Goal: Communication & Community: Answer question/provide support

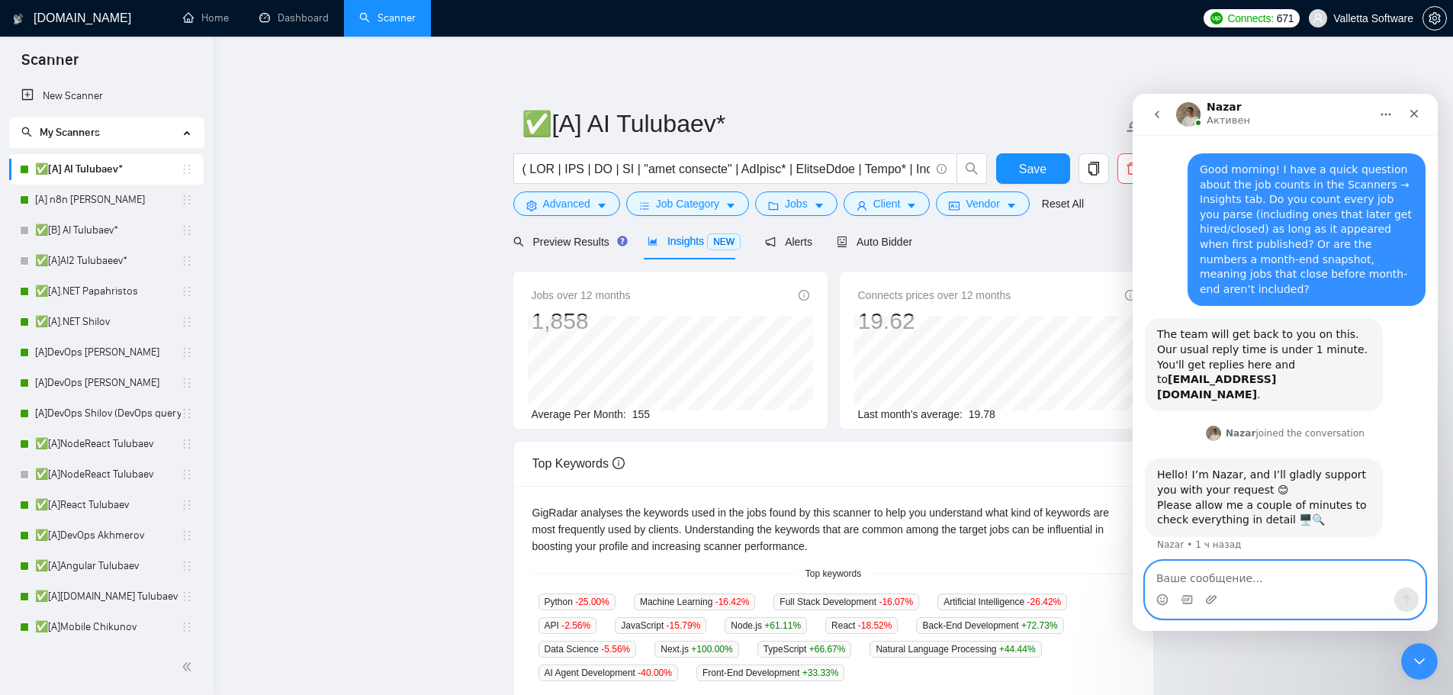
scroll to position [23, 0]
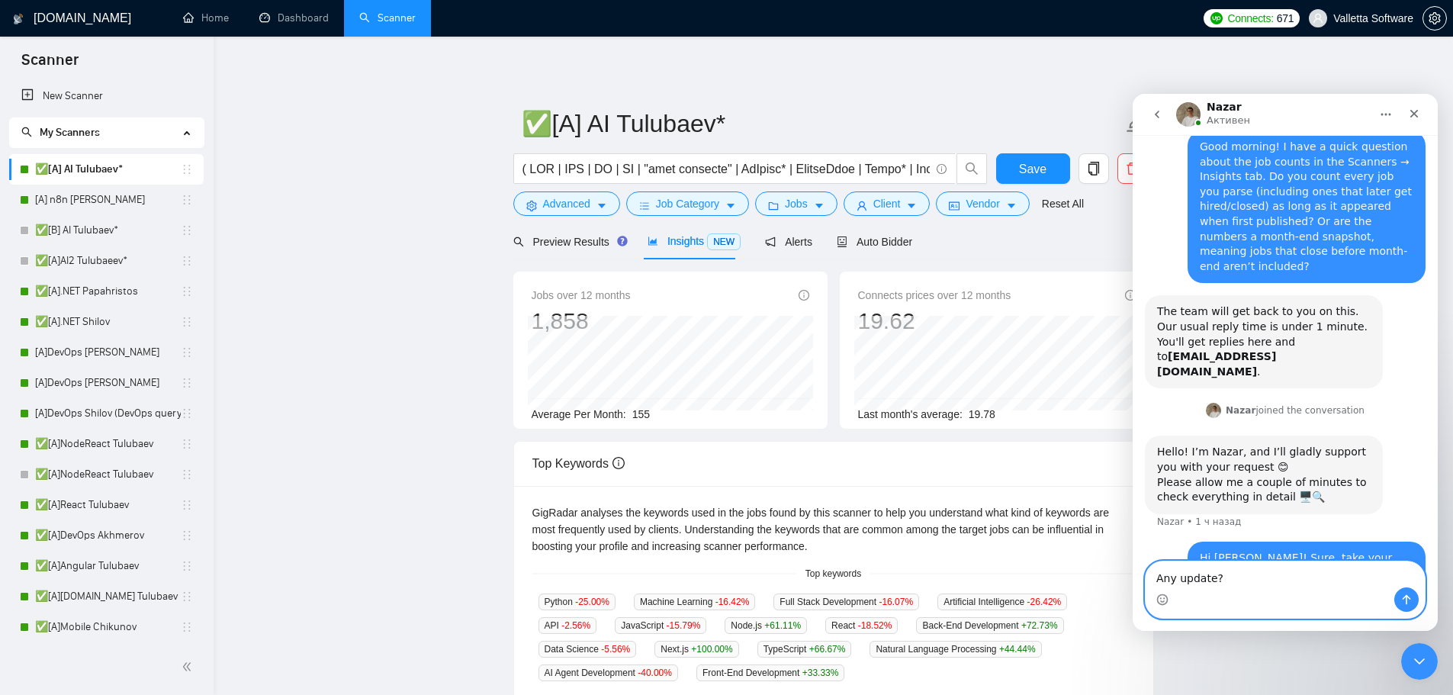
type textarea "Any updates?"
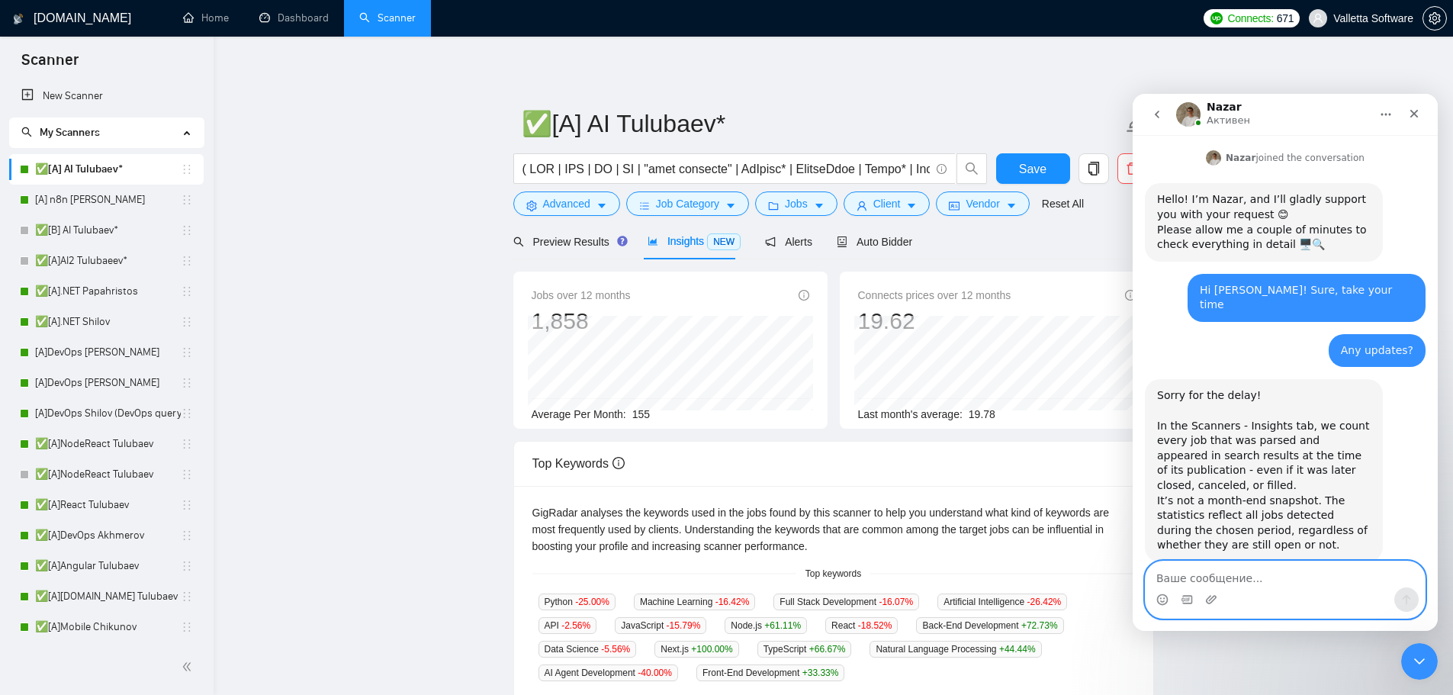
scroll to position [294, 0]
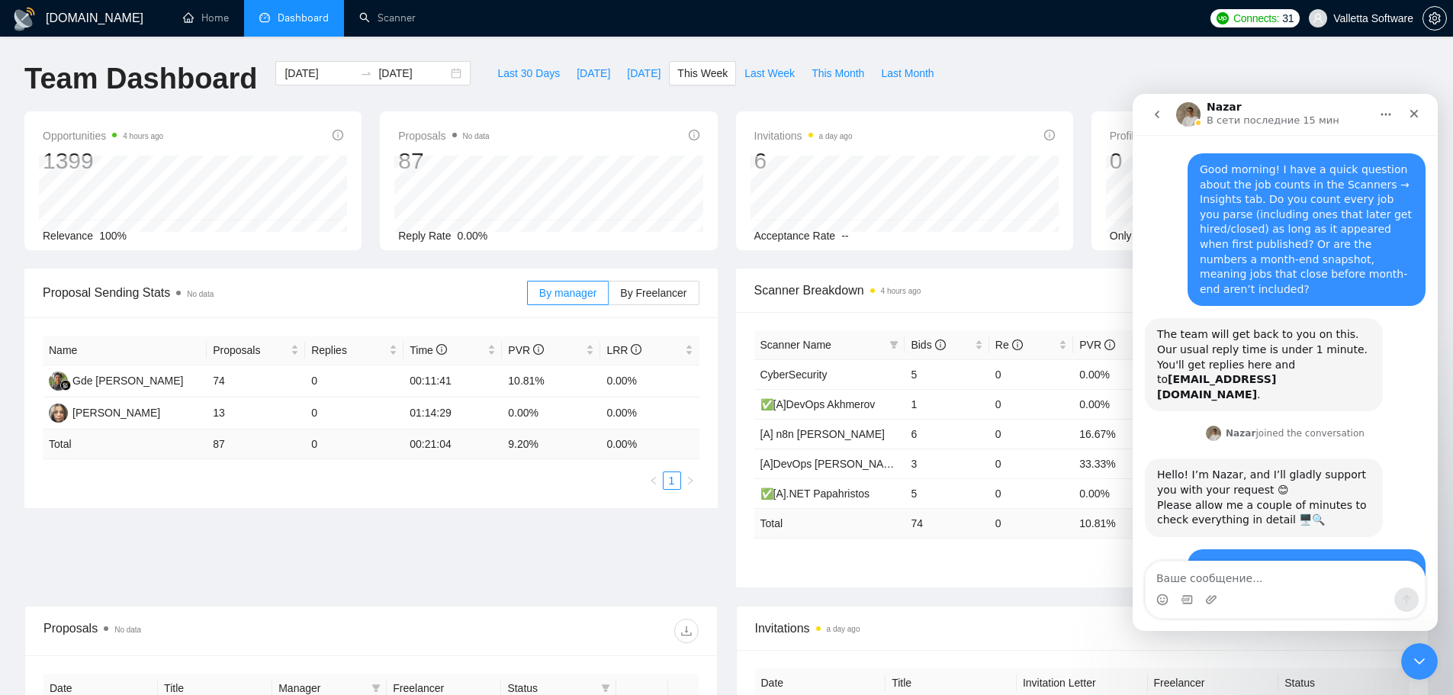
scroll to position [249, 0]
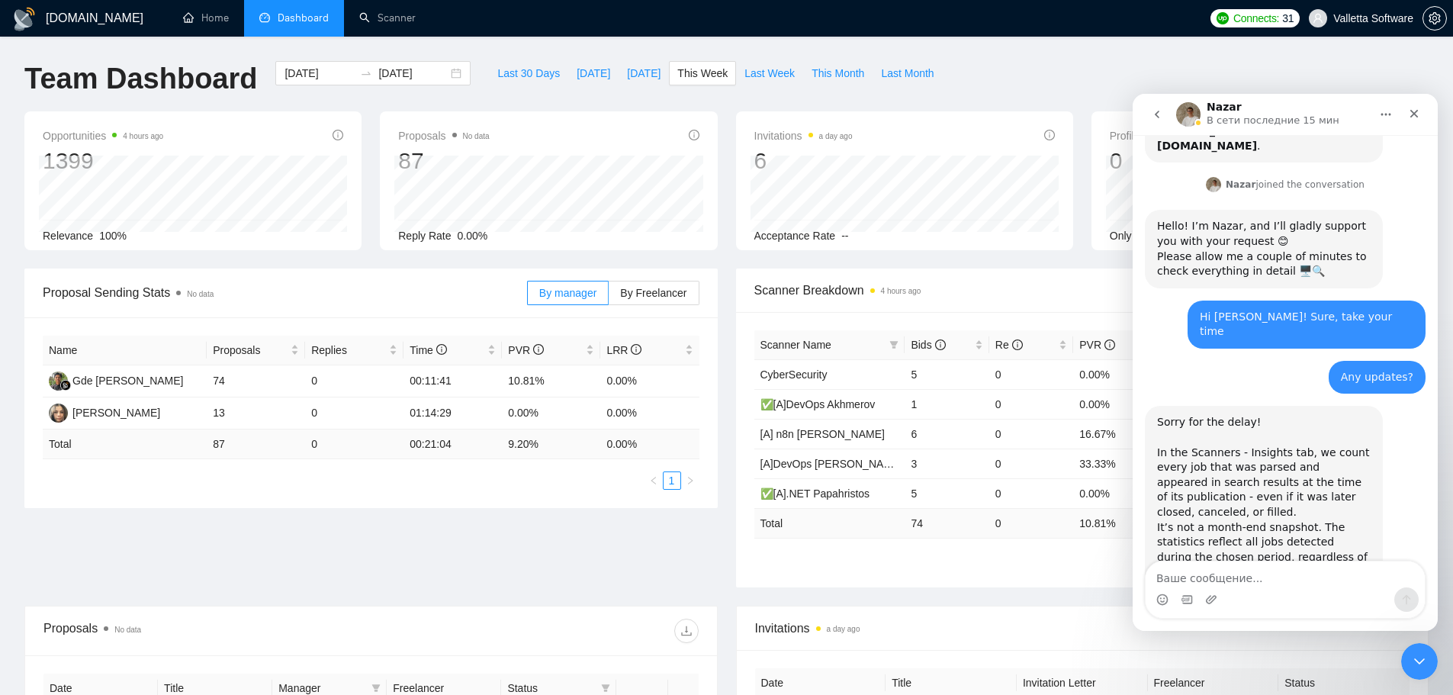
click at [1241, 575] on textarea "Ваше сообщение..." at bounding box center [1284, 574] width 279 height 26
type textarea "Great to hear! Thanks!"
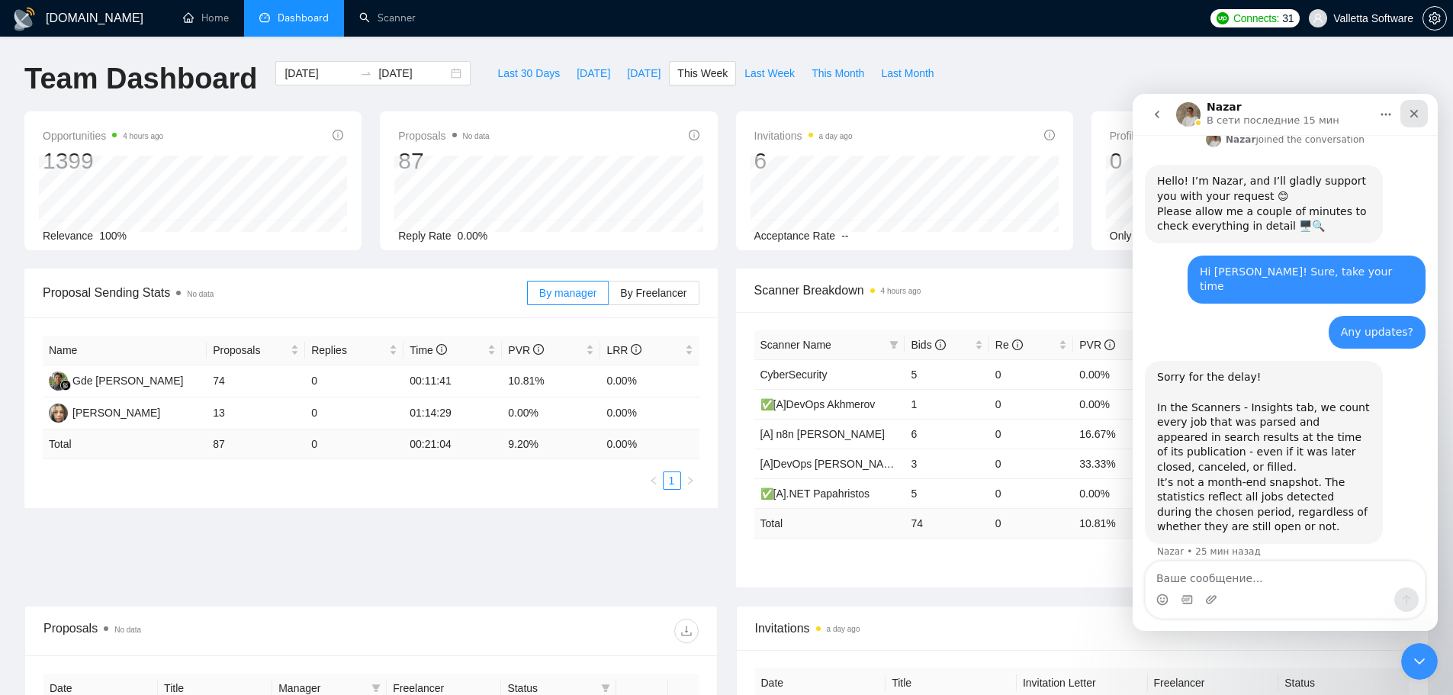
click at [1411, 105] on div "Закрыть" at bounding box center [1413, 113] width 27 height 27
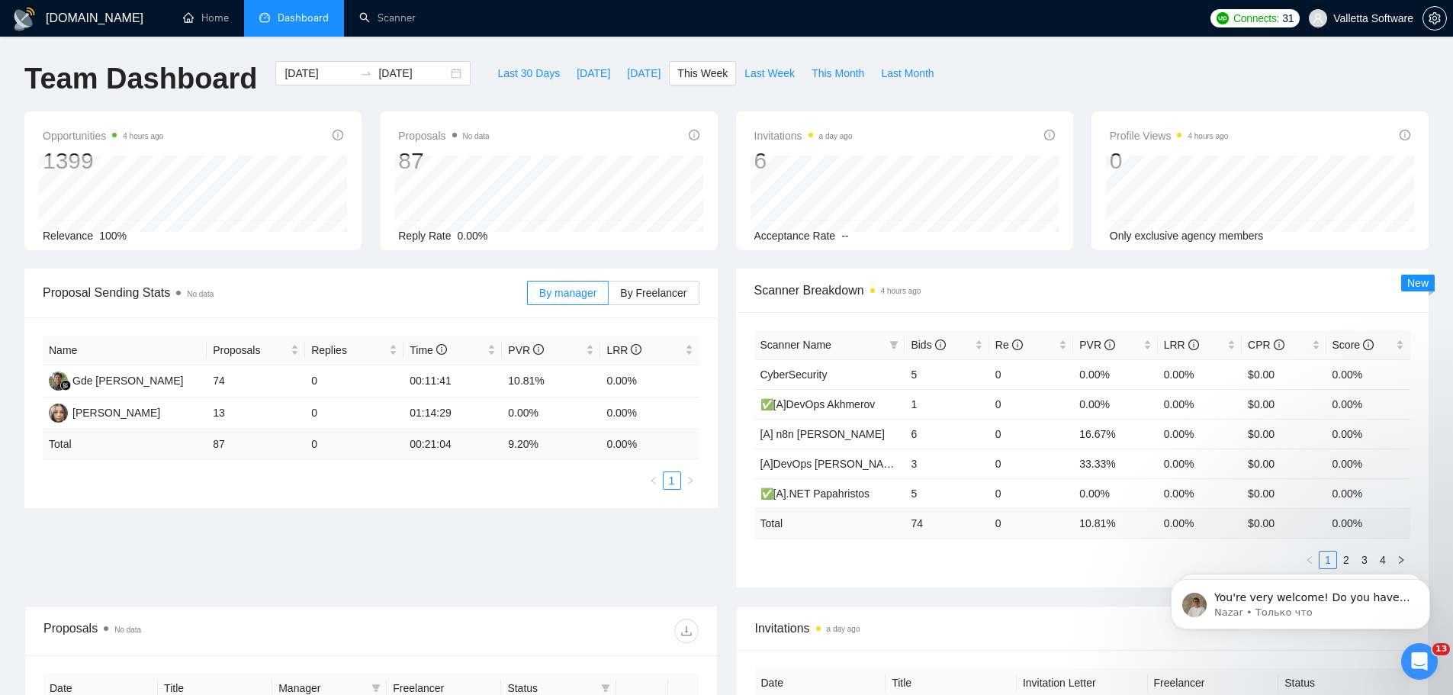
scroll to position [354, 0]
click at [1239, 621] on div "You're very welcome! Do you have any other questions I can help with? 😊 Nazar •…" at bounding box center [1300, 604] width 259 height 50
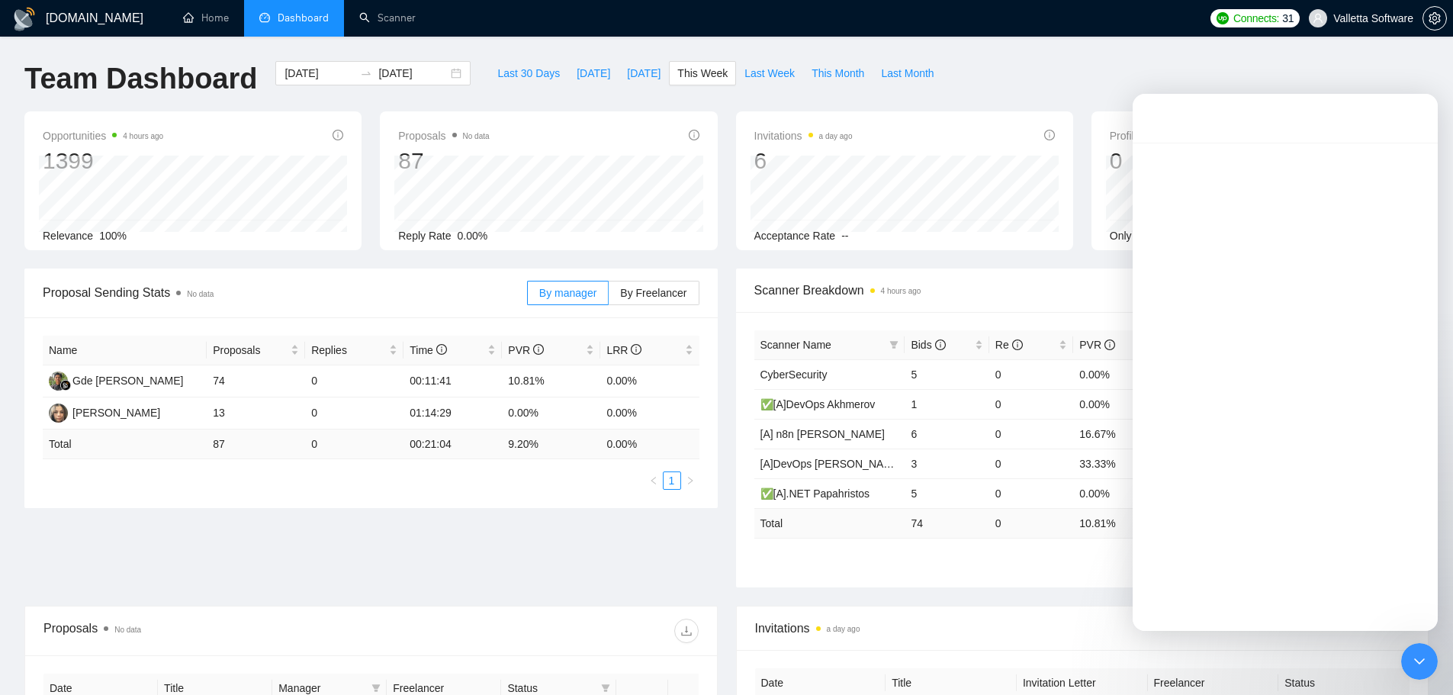
scroll to position [0, 0]
